Goal: Task Accomplishment & Management: Manage account settings

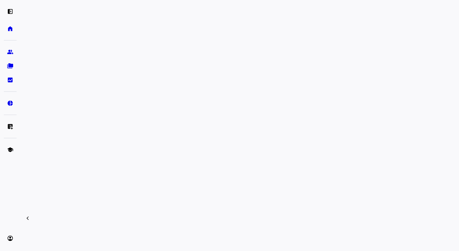
scroll to position [247, 0]
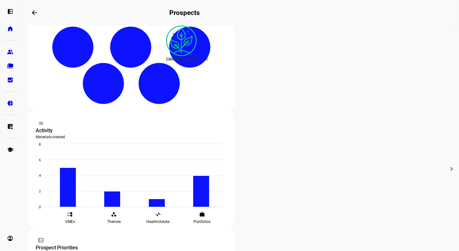
scroll to position [158, 0]
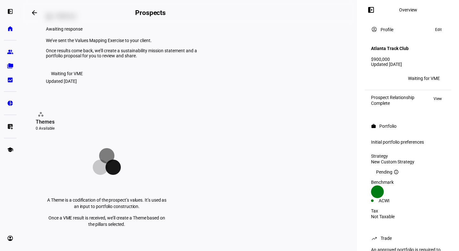
scroll to position [205, 0]
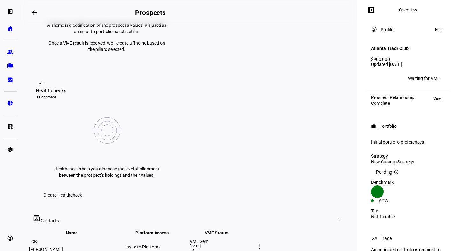
click at [263, 243] on mat-icon "more_vert" at bounding box center [259, 247] width 8 height 8
click at [312, 167] on div at bounding box center [229, 125] width 459 height 251
click at [338, 219] on icon at bounding box center [339, 219] width 3 height 0
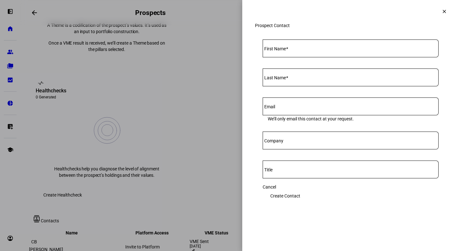
click at [196, 112] on div at bounding box center [229, 125] width 459 height 251
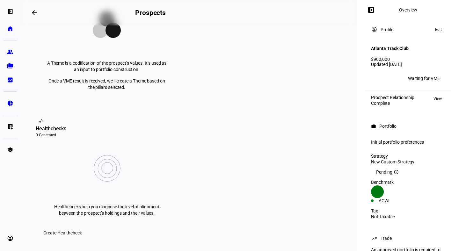
scroll to position [282, 0]
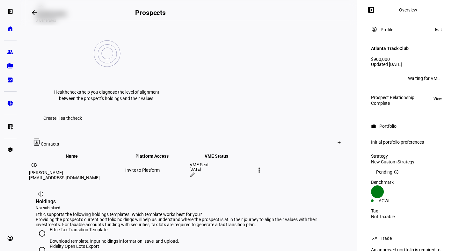
click at [263, 166] on mat-icon "more_vert" at bounding box center [259, 170] width 8 height 8
click at [295, 44] on div at bounding box center [229, 125] width 459 height 251
click at [195, 172] on mat-icon "edit" at bounding box center [193, 175] width 6 height 6
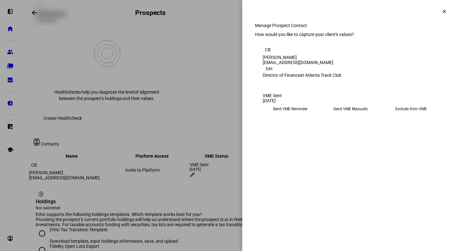
click at [443, 10] on mat-icon "clear" at bounding box center [445, 12] width 6 height 6
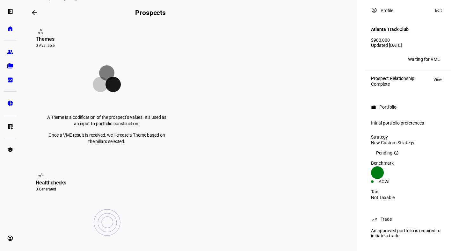
scroll to position [111, 0]
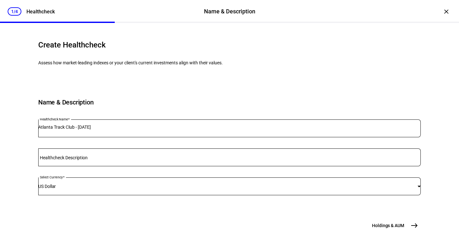
scroll to position [66, 0]
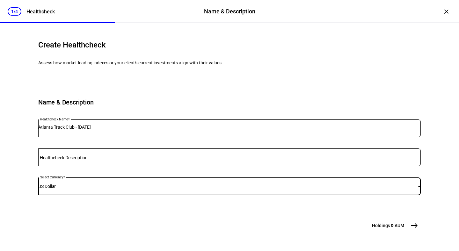
click at [418, 186] on div at bounding box center [419, 187] width 3 height 2
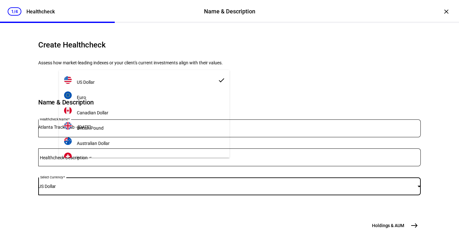
click at [297, 149] on div at bounding box center [229, 125] width 459 height 251
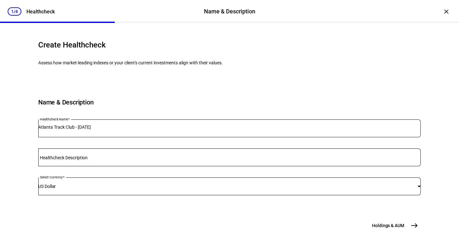
scroll to position [0, 0]
